Goal: Information Seeking & Learning: Obtain resource

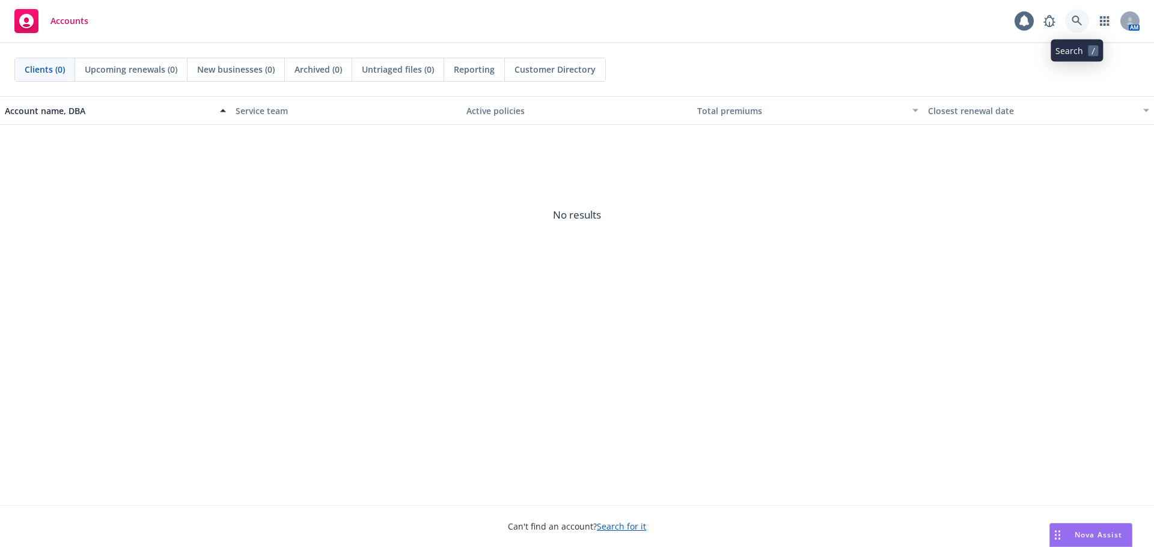
click at [1083, 23] on link at bounding box center [1077, 21] width 24 height 24
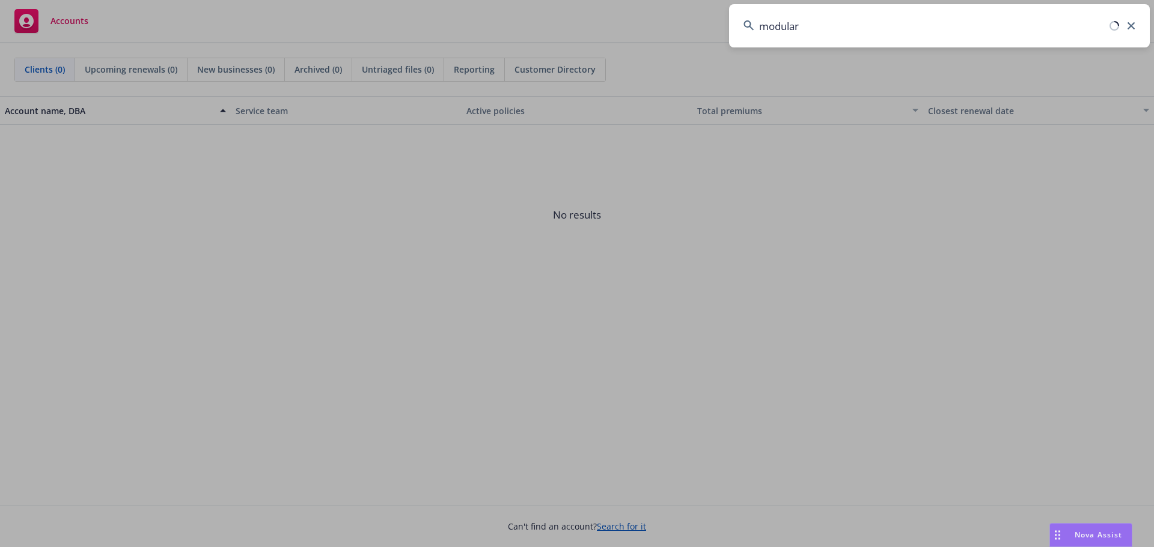
type input "modular"
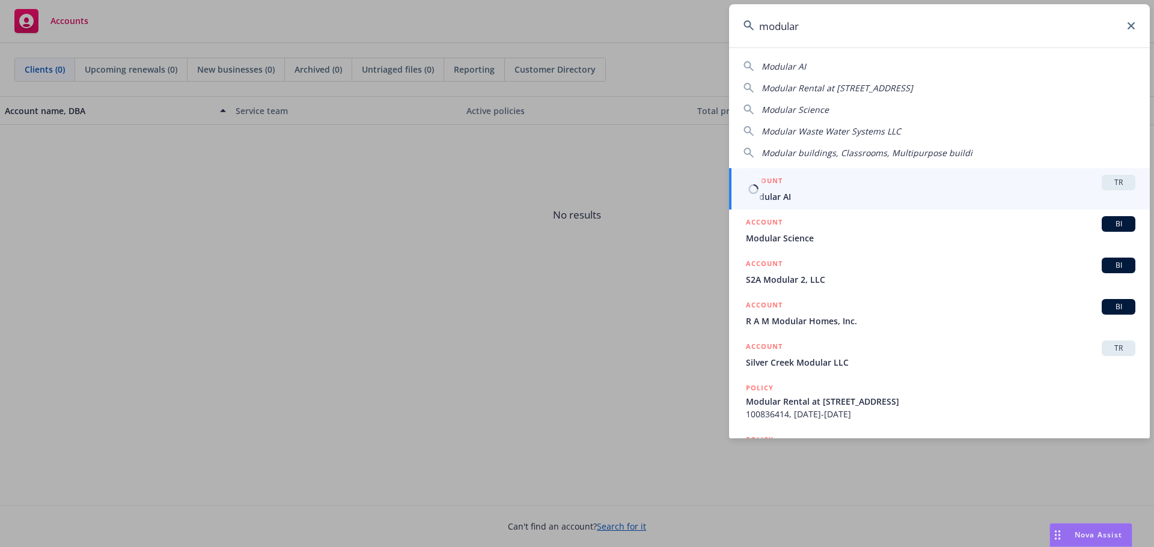
click at [815, 192] on span "Modular AI" at bounding box center [940, 196] width 389 height 13
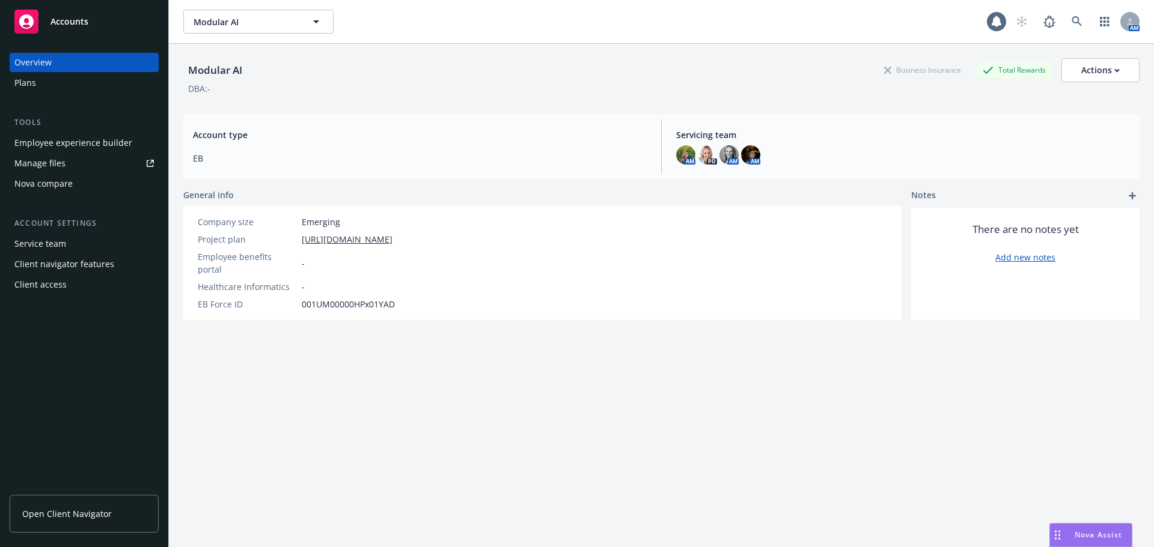
click at [126, 515] on link "Open Client Navigator" at bounding box center [84, 514] width 149 height 38
click at [65, 84] on div "Plans" at bounding box center [83, 82] width 139 height 19
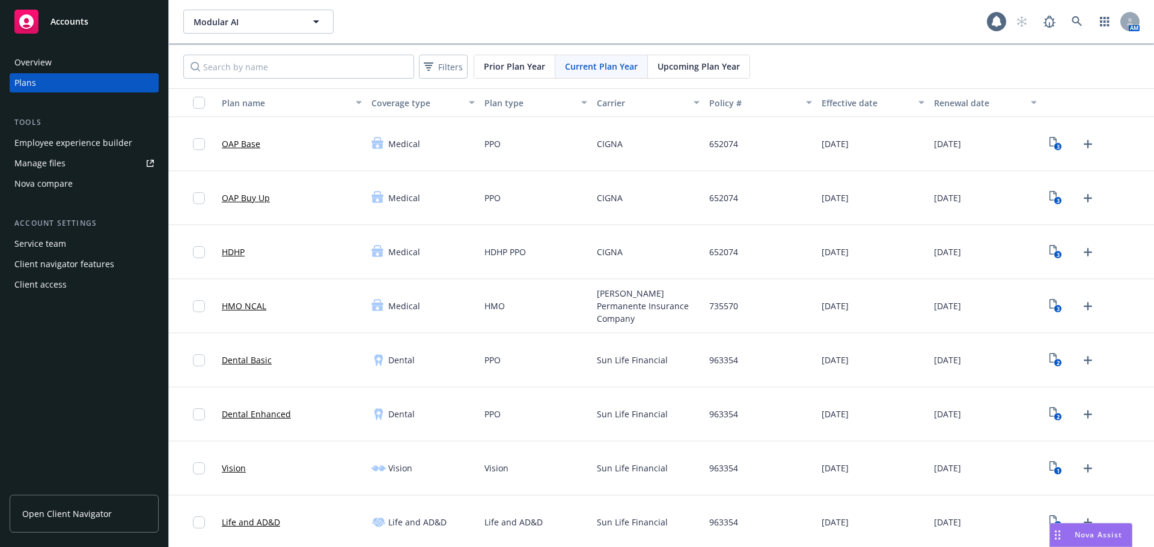
click at [88, 521] on link "Open Client Navigator" at bounding box center [84, 514] width 149 height 38
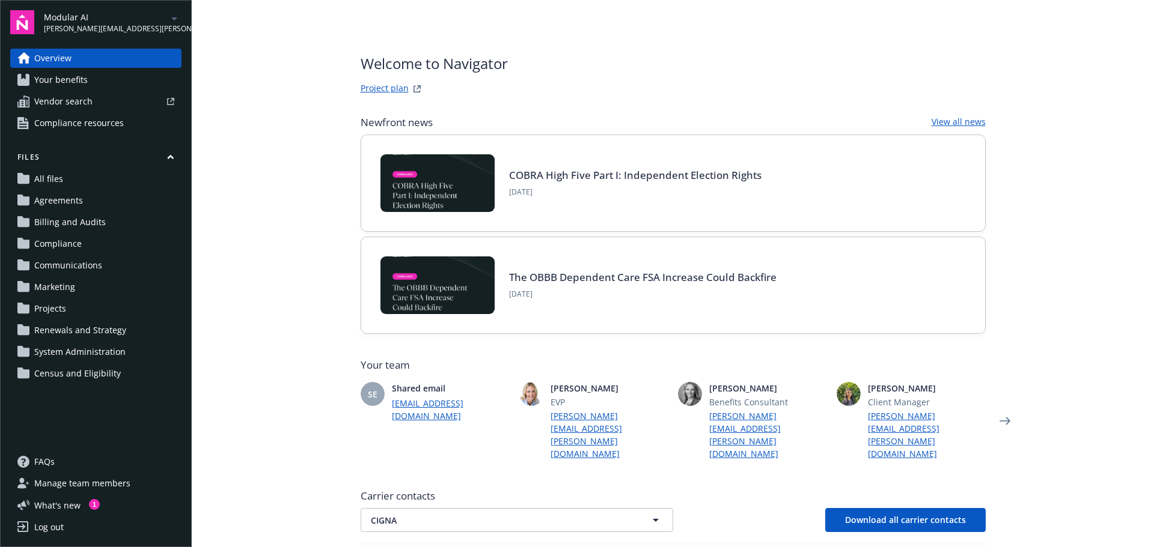
click at [140, 124] on link "Compliance resources" at bounding box center [95, 123] width 171 height 19
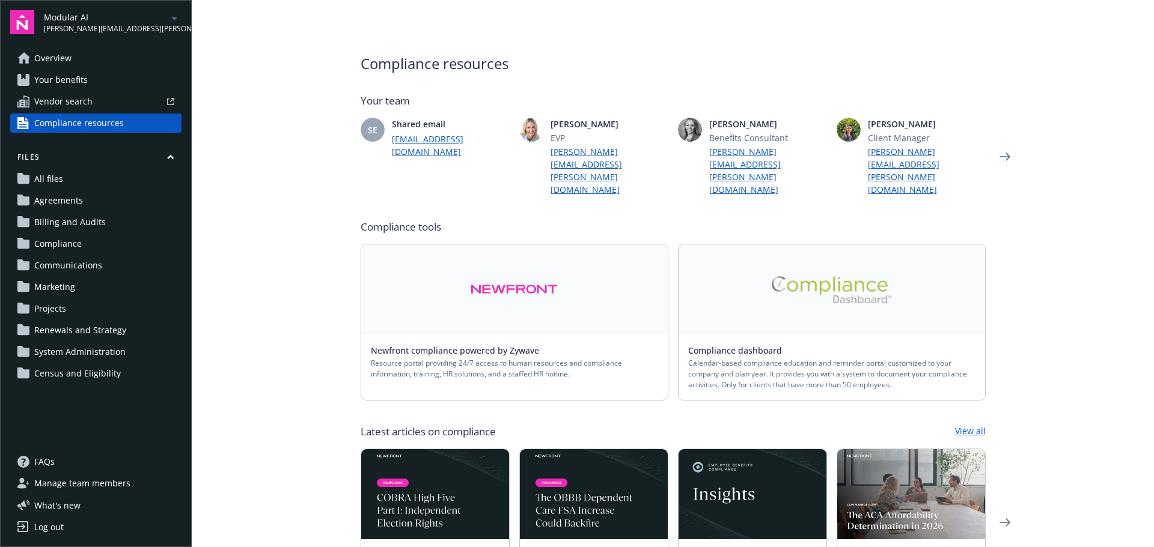
click at [784, 278] on link at bounding box center [831, 290] width 306 height 90
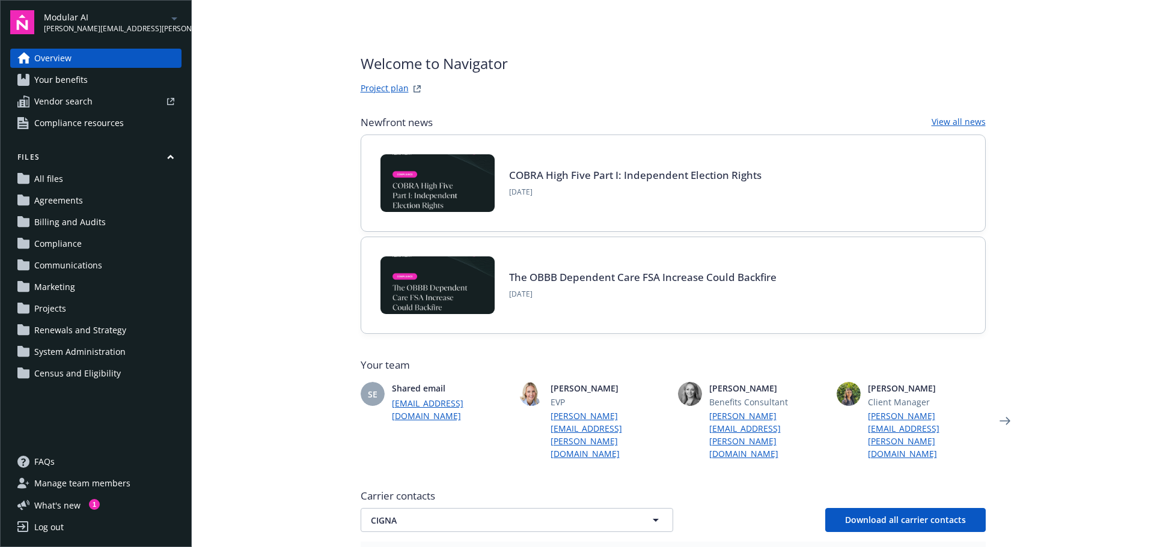
drag, startPoint x: 235, startPoint y: 265, endPoint x: 236, endPoint y: 257, distance: 8.5
click at [235, 265] on main "Welcome to Navigator Project plan Newfront news View all news COBRA High Five P…" at bounding box center [673, 273] width 962 height 547
click at [390, 88] on link "Project plan" at bounding box center [385, 89] width 48 height 14
